Goal: Information Seeking & Learning: Compare options

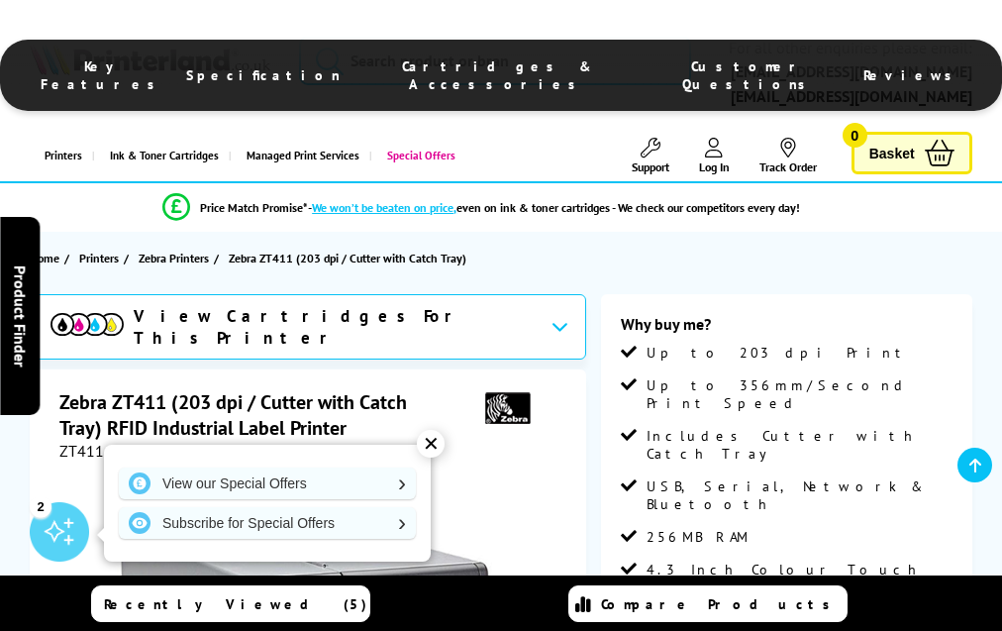
scroll to position [2088, 0]
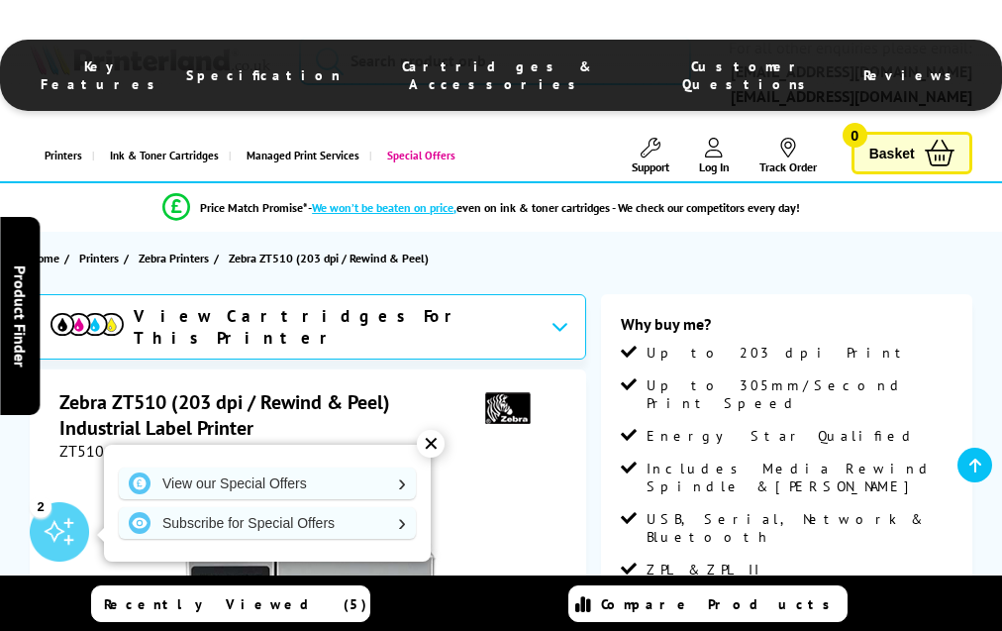
scroll to position [2203, 0]
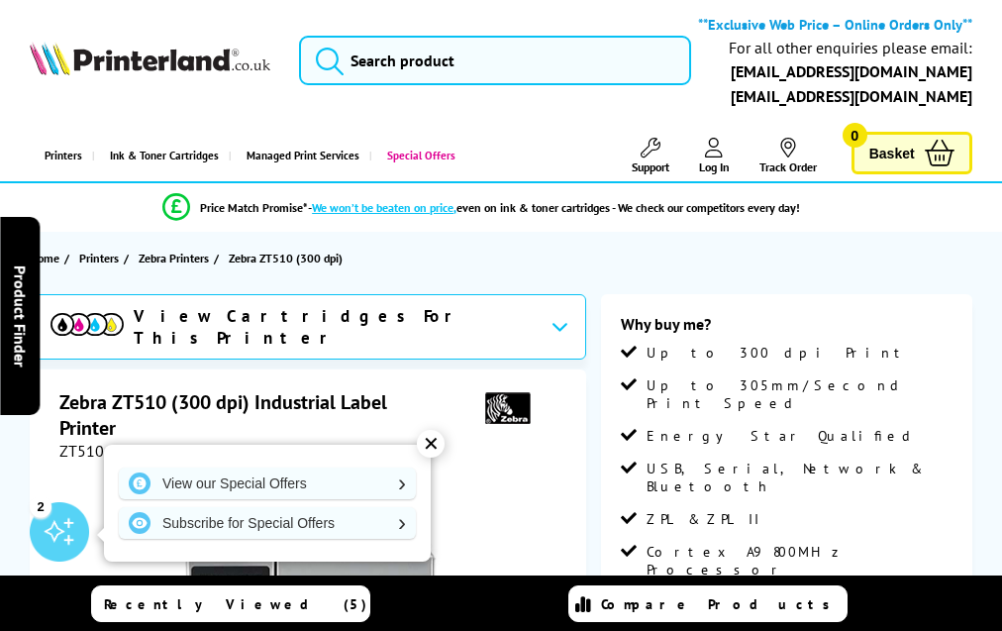
scroll to position [2173, 0]
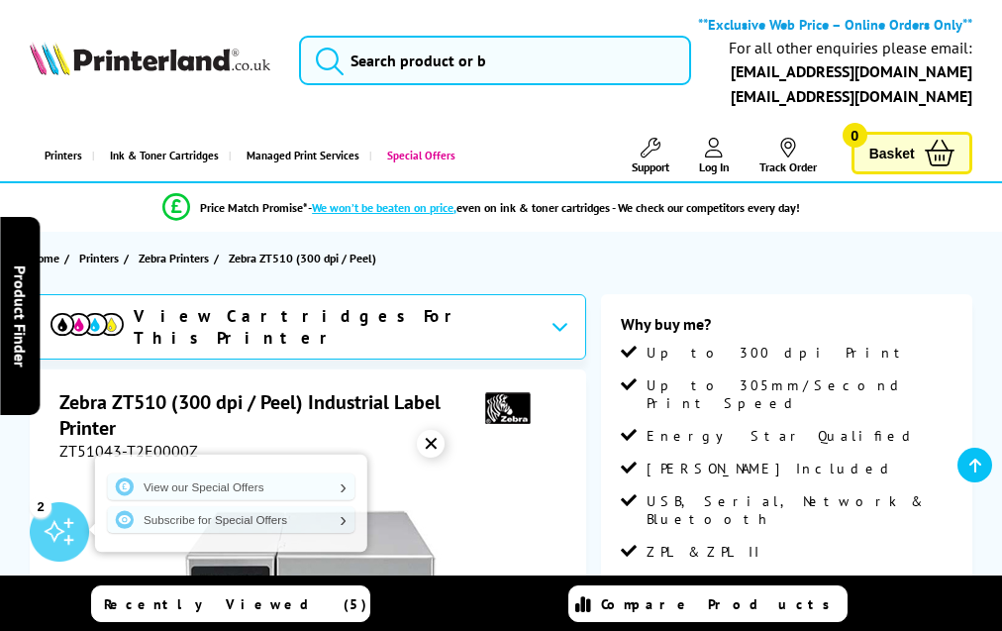
scroll to position [2173, 0]
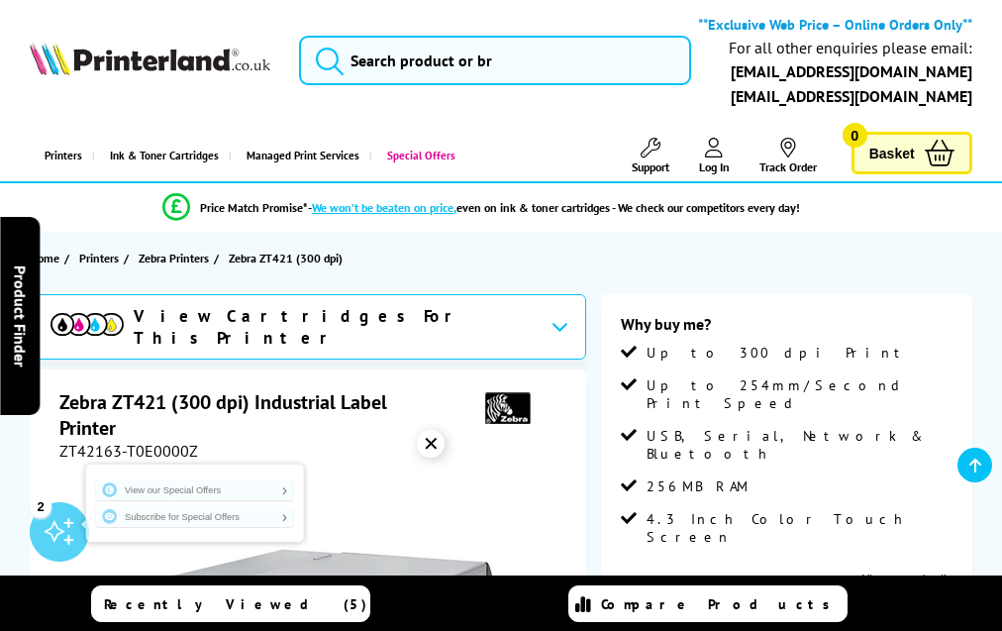
scroll to position [1964, 0]
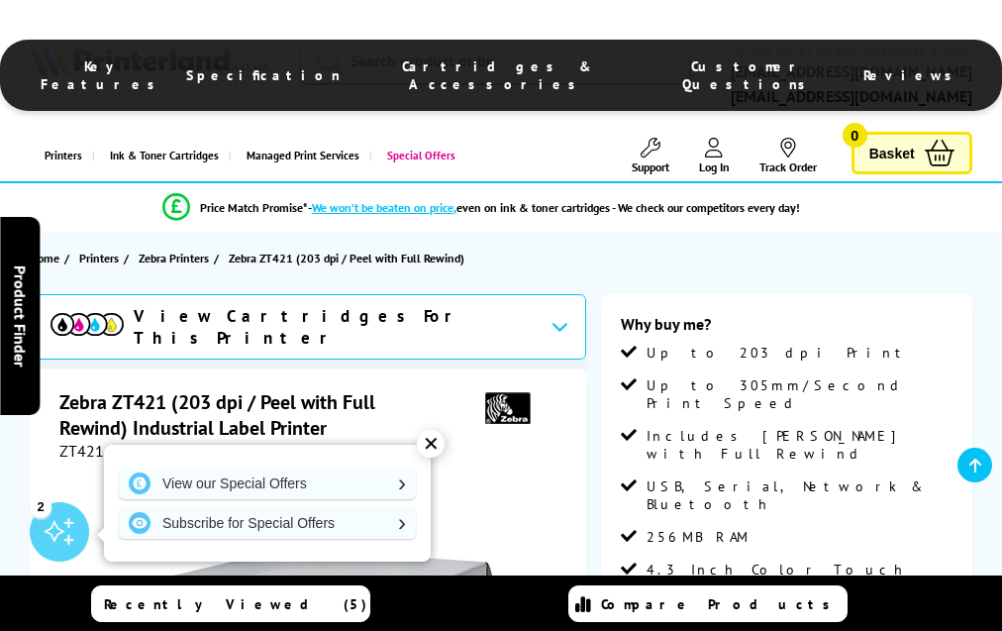
scroll to position [1975, 0]
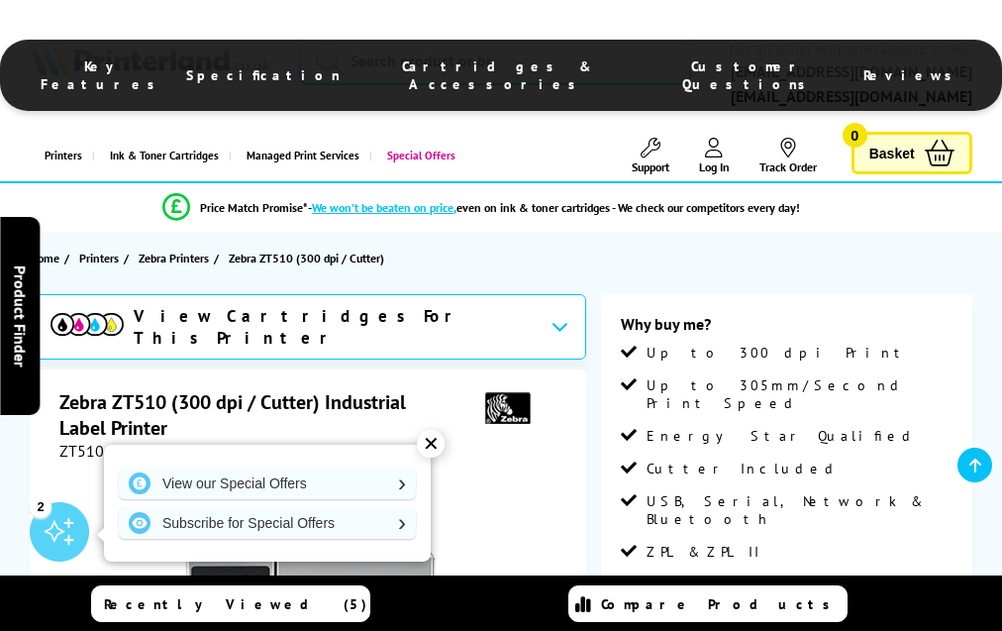
scroll to position [2184, 0]
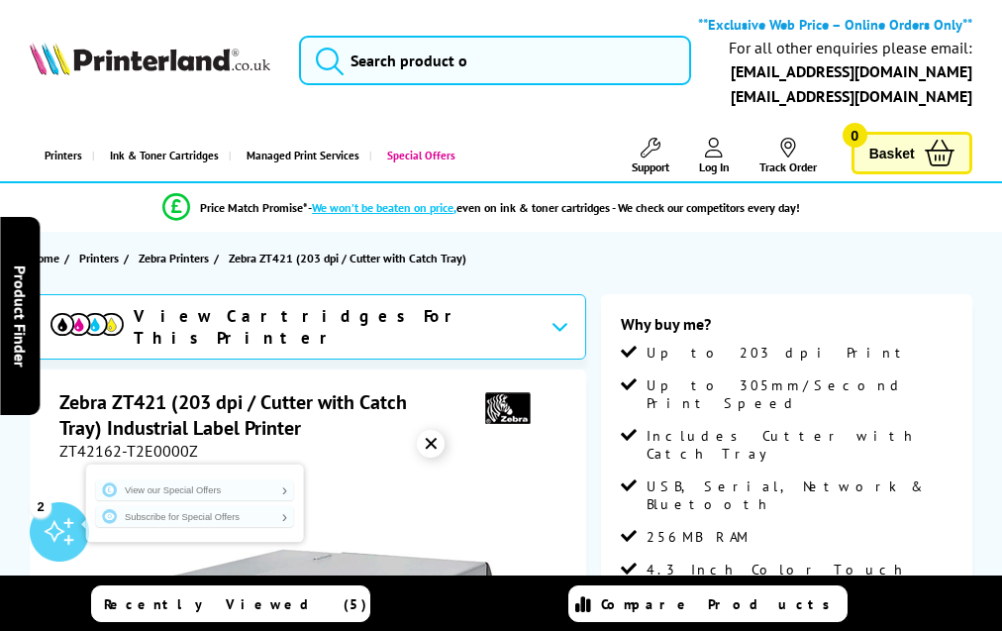
scroll to position [1975, 0]
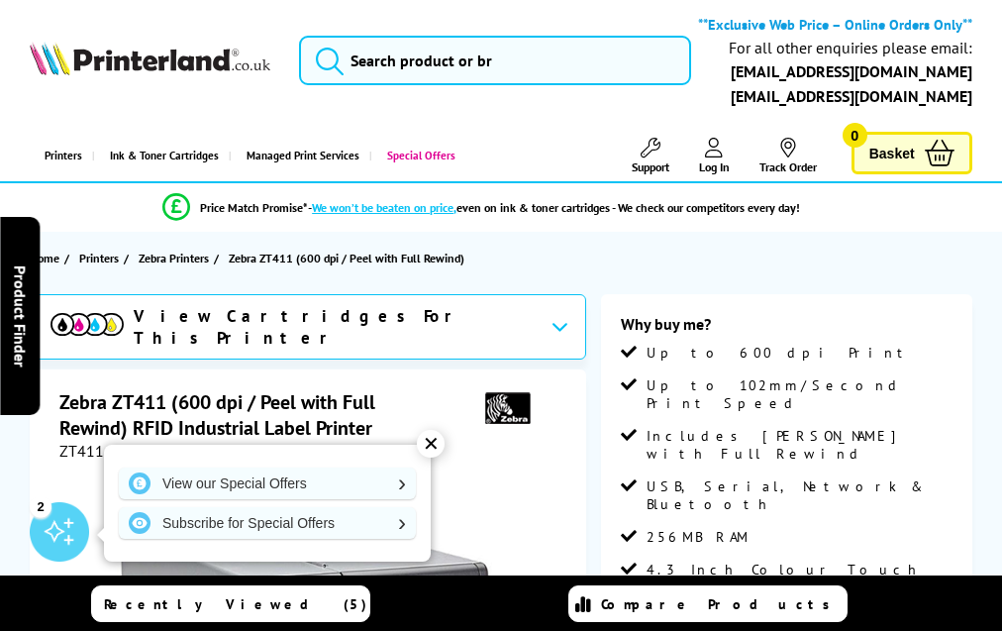
scroll to position [2088, 0]
